Goal: Task Accomplishment & Management: Manage account settings

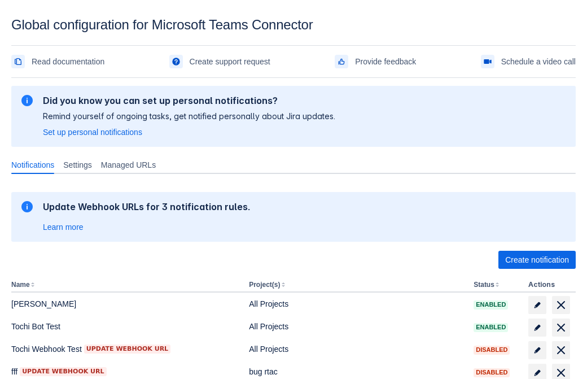
click at [537, 260] on span "Create notification" at bounding box center [537, 260] width 64 height 18
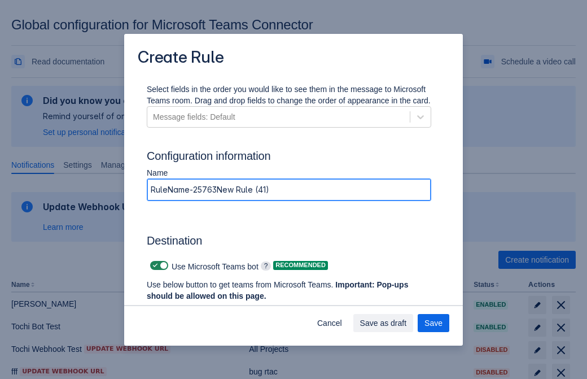
type input "RuleName-257636New Rule (41)"
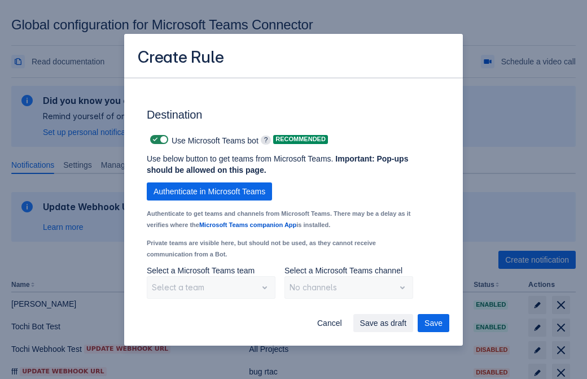
scroll to position [860, 0]
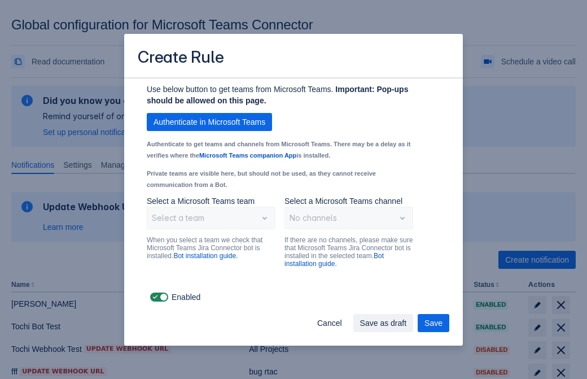
click at [209, 122] on span "Authenticate in Microsoft Teams" at bounding box center [210, 122] width 112 height 18
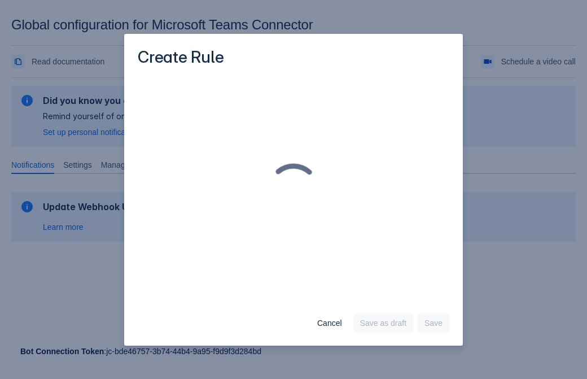
scroll to position [0, 0]
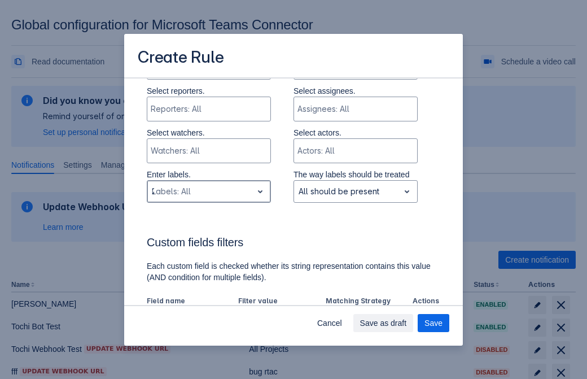
type input "257636_label"
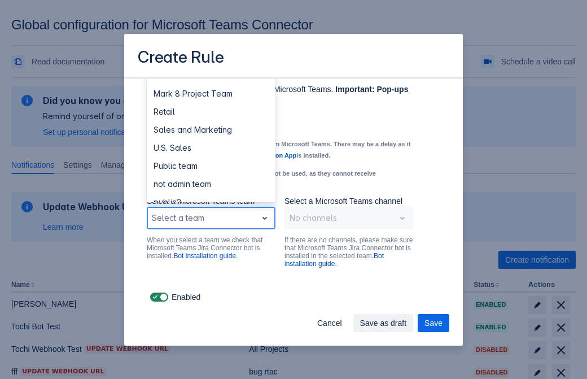
click at [211, 112] on div "Retail" at bounding box center [211, 112] width 129 height 18
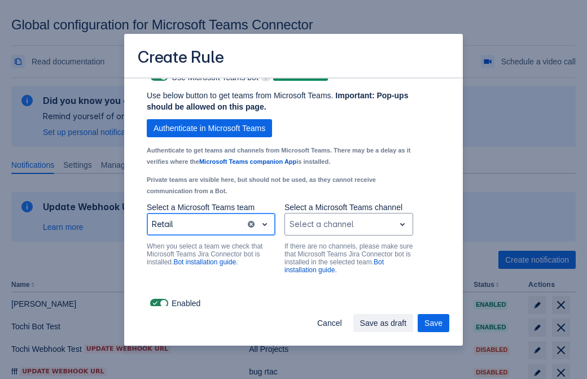
scroll to position [860, 0]
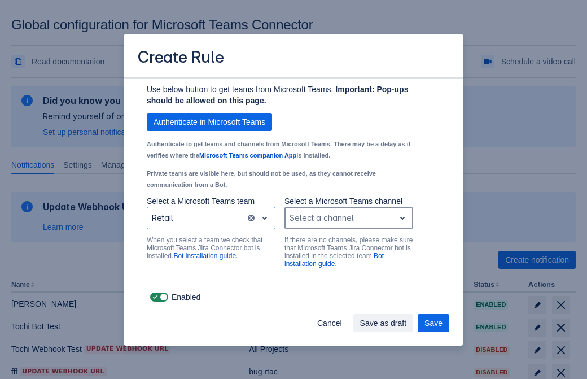
click at [348, 218] on div "Scrollable content" at bounding box center [340, 218] width 100 height 14
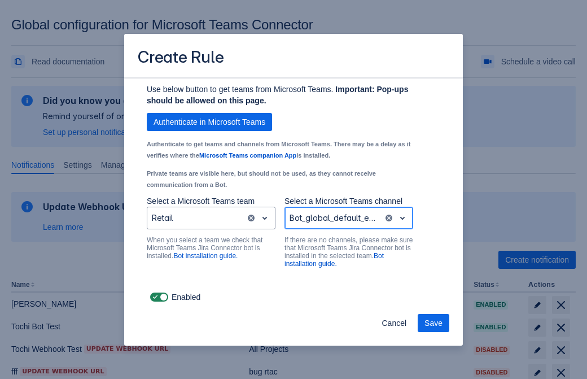
click at [434, 323] on span "Save" at bounding box center [433, 323] width 18 height 18
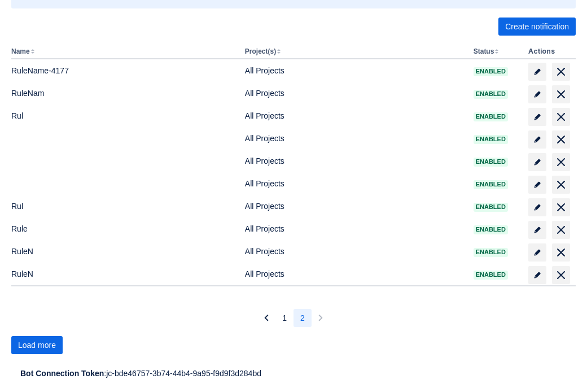
click at [37, 345] on span "Load more" at bounding box center [37, 345] width 38 height 18
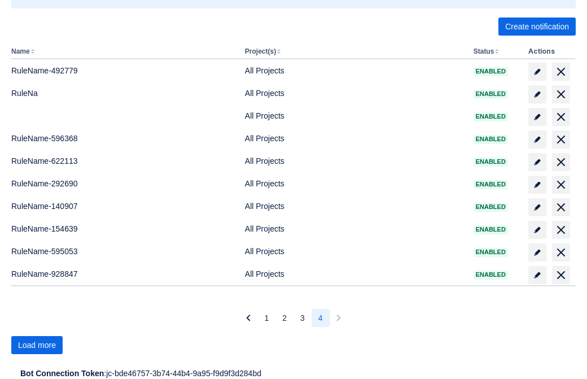
click at [37, 345] on span "Load more" at bounding box center [37, 345] width 38 height 18
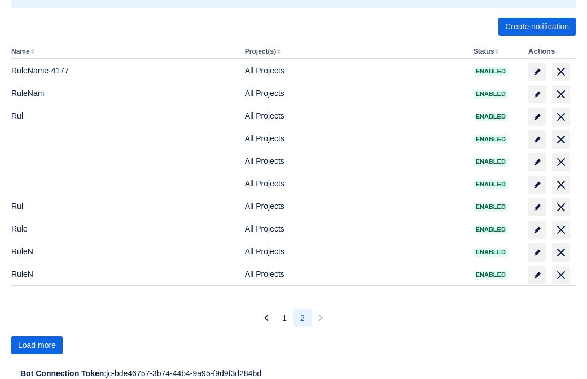
click at [37, 345] on span "Load more" at bounding box center [37, 345] width 38 height 18
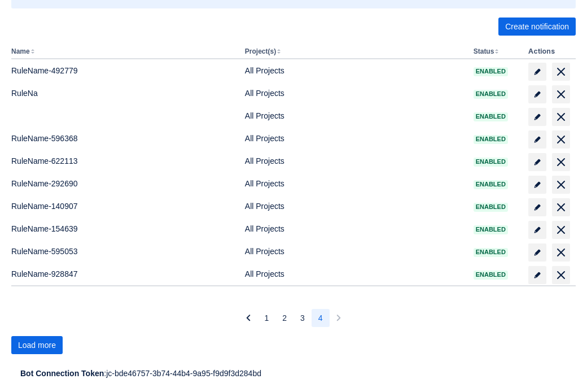
click at [37, 345] on span "Load more" at bounding box center [37, 345] width 38 height 18
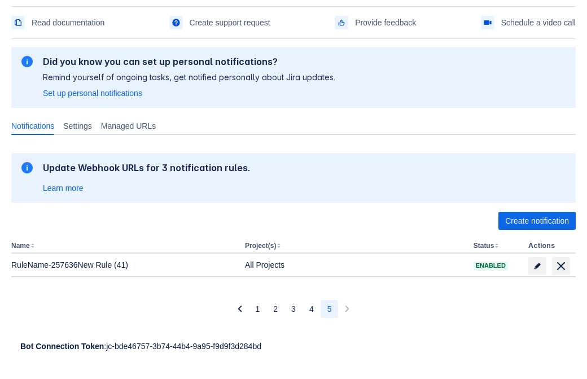
click at [561, 266] on span "delete" at bounding box center [561, 266] width 14 height 14
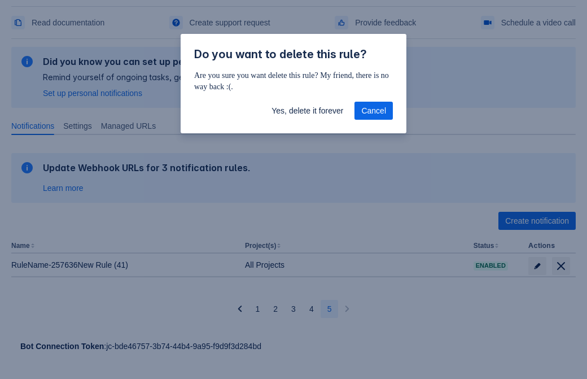
click at [307, 111] on span "Yes, delete it forever" at bounding box center [308, 111] width 72 height 18
